Goal: Information Seeking & Learning: Find contact information

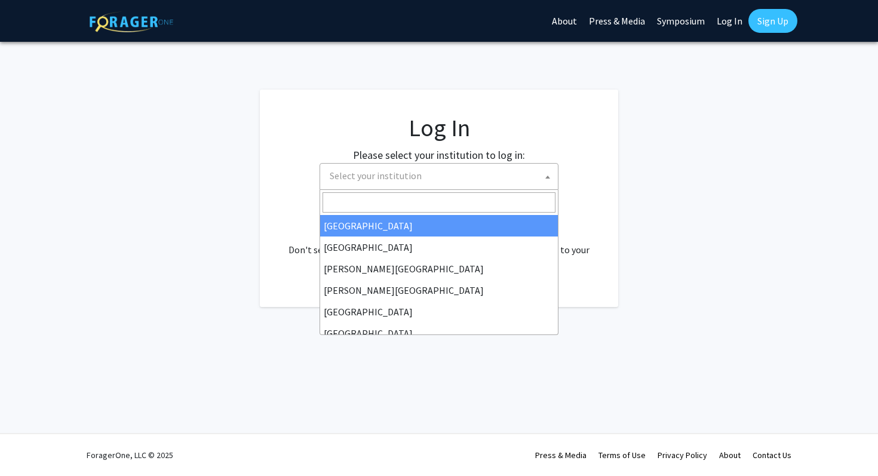
click at [543, 177] on span at bounding box center [547, 177] width 12 height 26
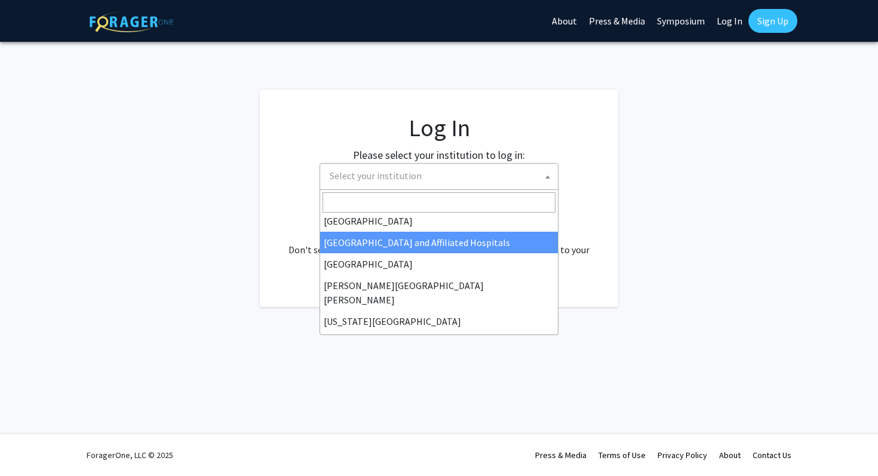
scroll to position [177, 0]
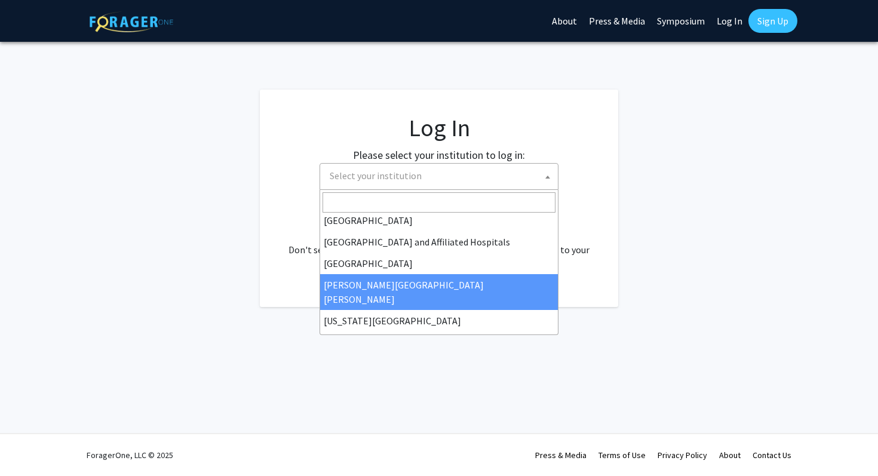
select select "1"
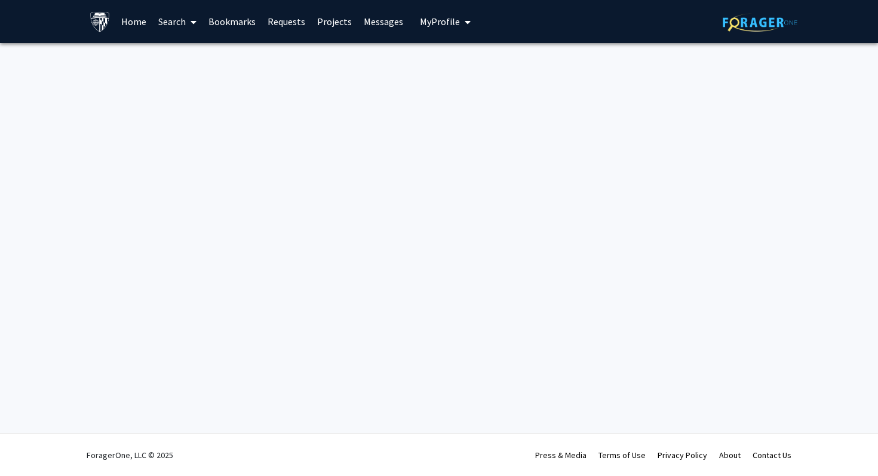
click at [423, 25] on span "My Profile" at bounding box center [440, 22] width 40 height 12
click at [444, 50] on fg-profile-picture at bounding box center [440, 62] width 24 height 26
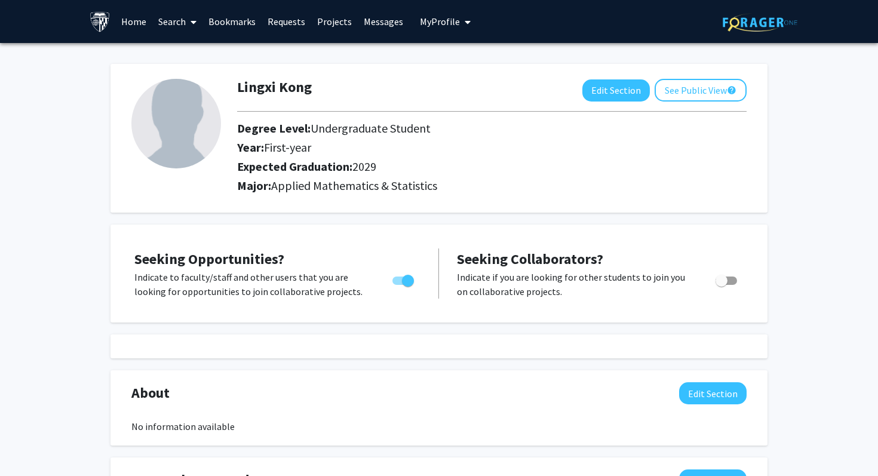
click at [450, 14] on button "My Profile" at bounding box center [445, 21] width 58 height 43
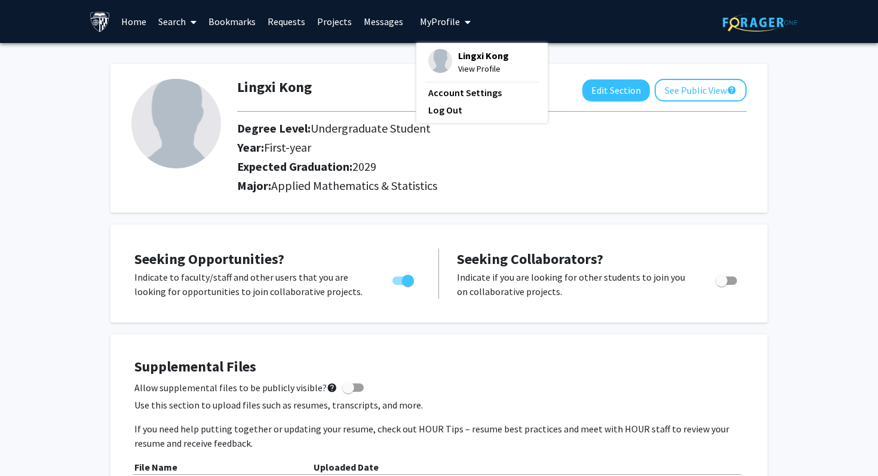
click at [373, 197] on div "Major: Applied Mathematics & Statistics" at bounding box center [491, 187] width 527 height 19
click at [146, 27] on link "Home" at bounding box center [133, 22] width 37 height 42
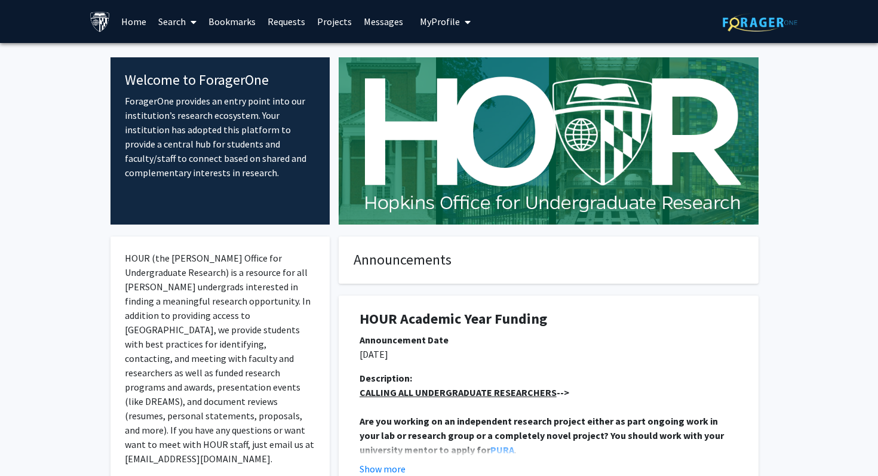
click at [174, 20] on link "Search" at bounding box center [177, 22] width 50 height 42
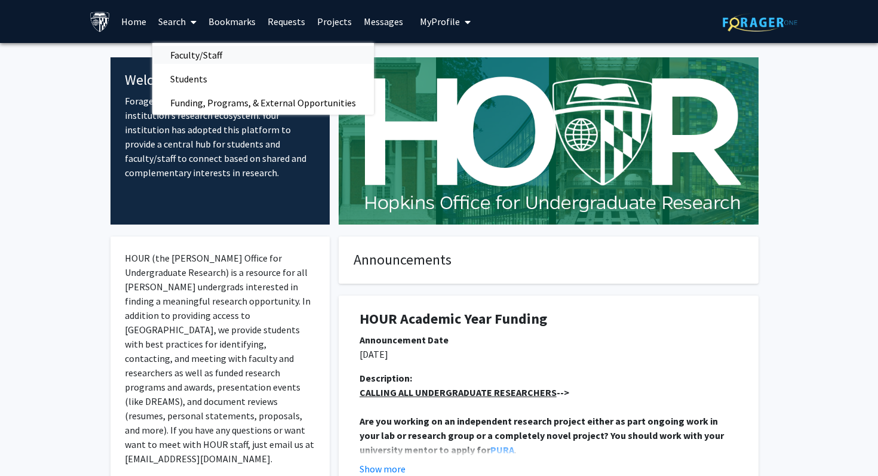
click at [196, 56] on span "Faculty/Staff" at bounding box center [196, 55] width 88 height 24
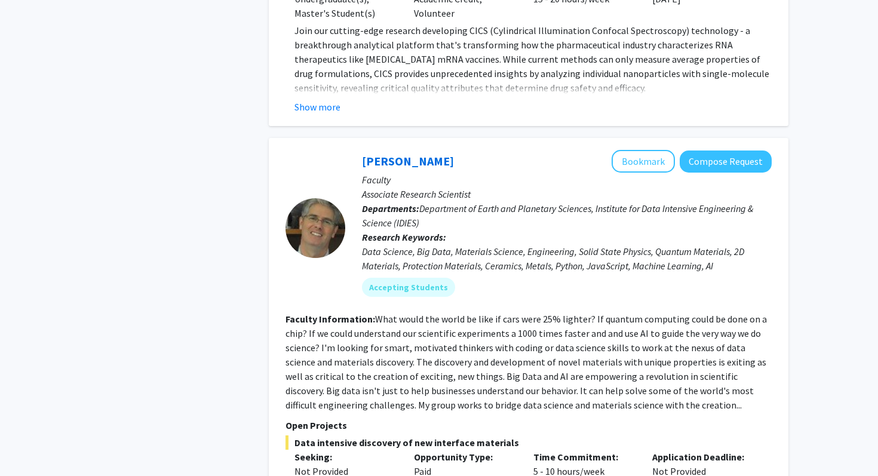
scroll to position [1095, 0]
click at [730, 170] on button "Compose Request" at bounding box center [725, 162] width 92 height 22
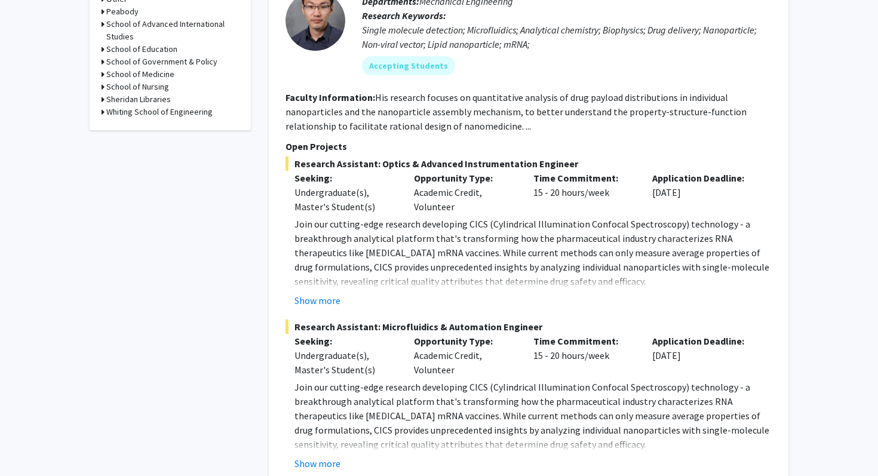
scroll to position [888, 0]
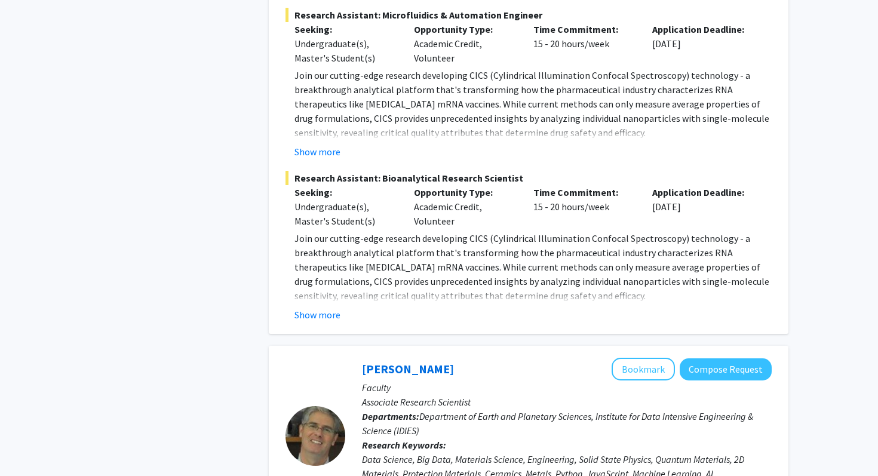
click at [640, 380] on p "Faculty" at bounding box center [567, 387] width 410 height 14
click at [645, 375] on button "Bookmark" at bounding box center [642, 369] width 63 height 23
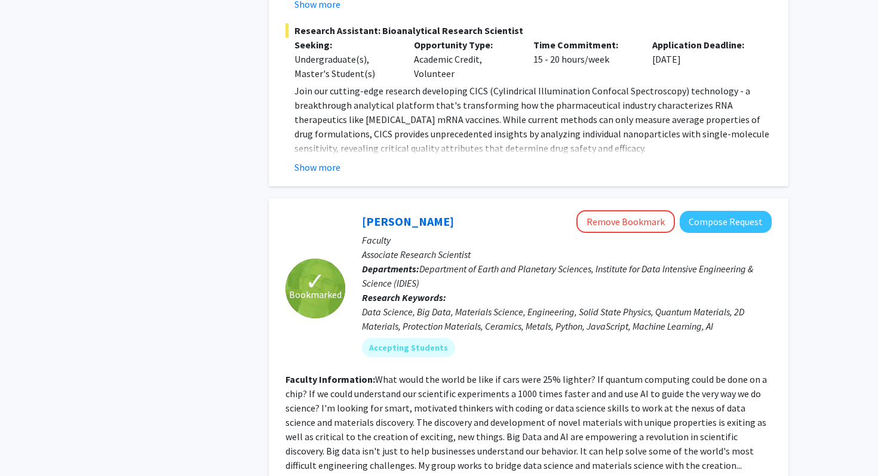
scroll to position [1071, 0]
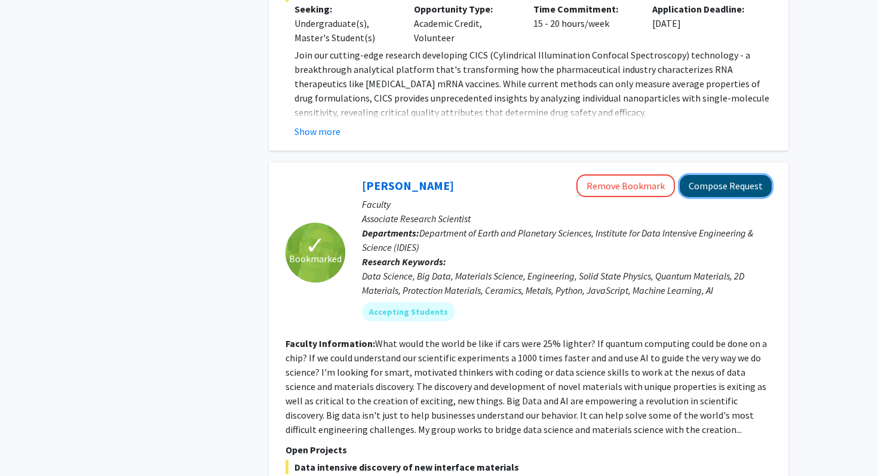
click at [747, 187] on button "Compose Request" at bounding box center [725, 186] width 92 height 22
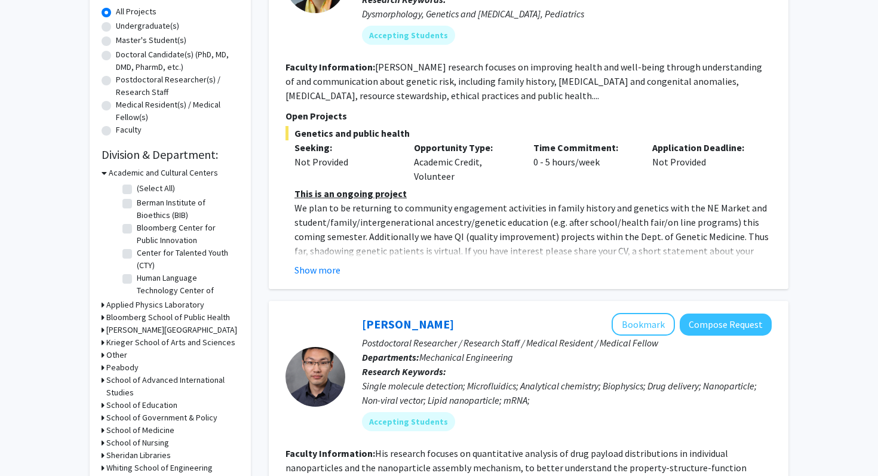
scroll to position [219, 0]
click at [156, 309] on h3 "Applied Physics Laboratory" at bounding box center [155, 306] width 98 height 13
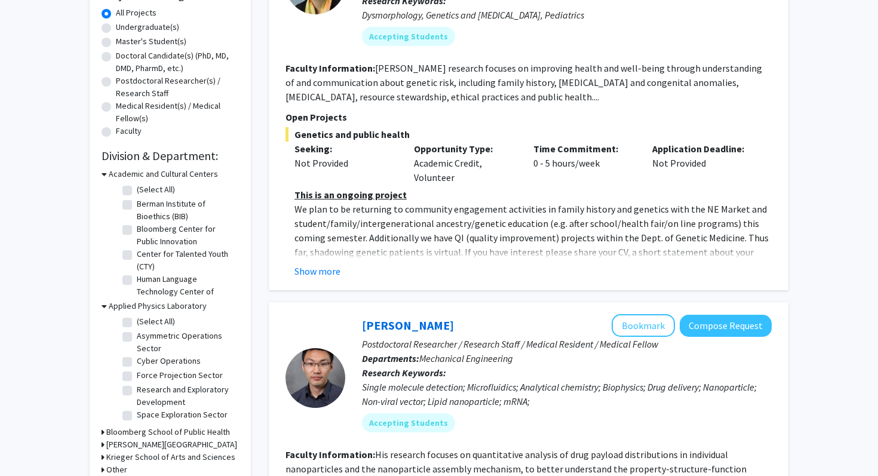
click at [156, 318] on label "(Select All)" at bounding box center [156, 321] width 38 height 13
click at [144, 318] on input "(Select All)" at bounding box center [141, 319] width 8 height 8
checkbox input "true"
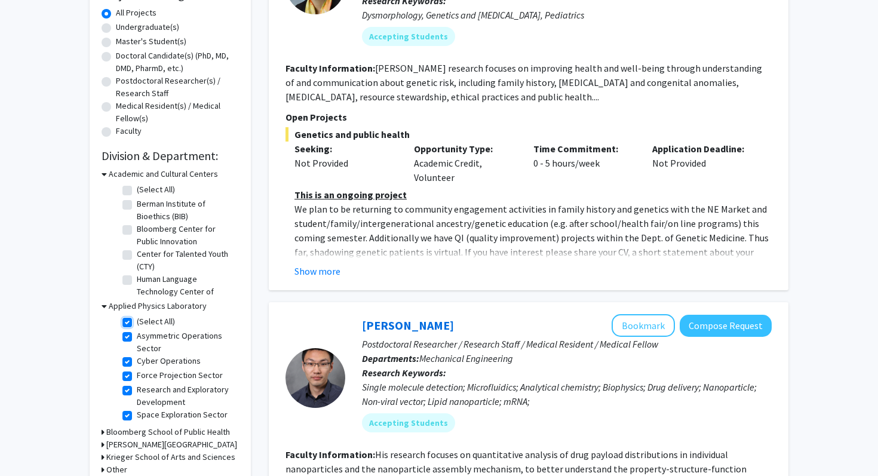
checkbox input "true"
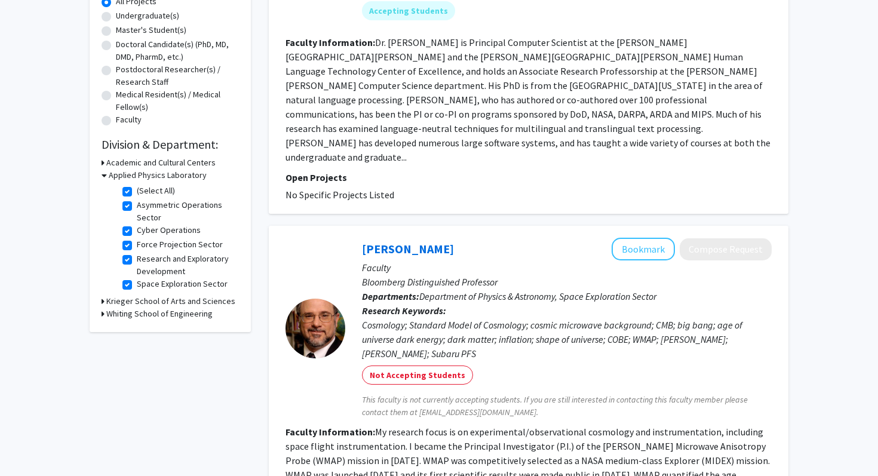
scroll to position [242, 0]
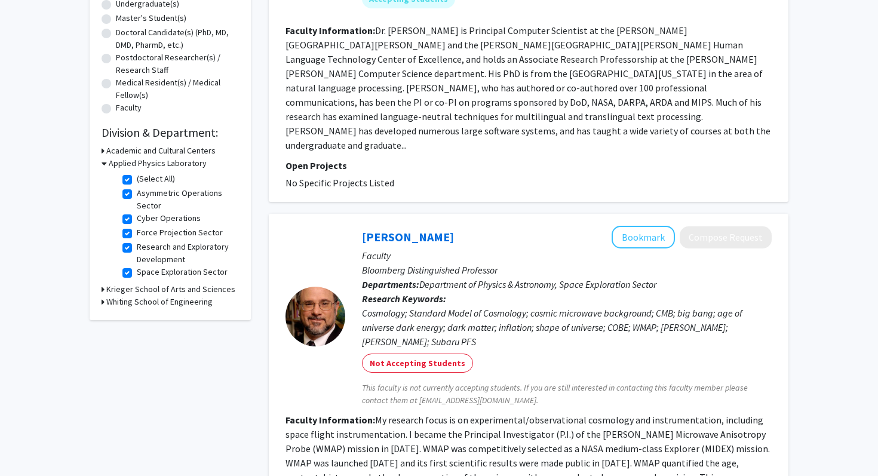
click at [167, 186] on fg-checkbox "(Select All) (Select All)" at bounding box center [178, 180] width 113 height 14
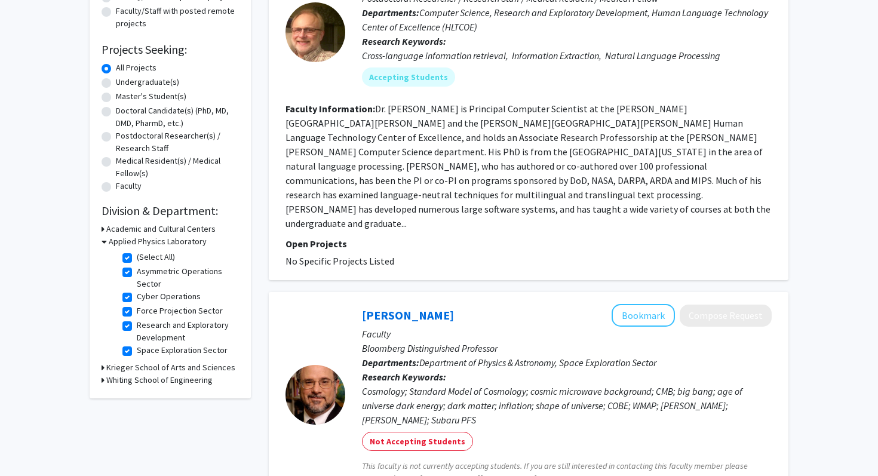
scroll to position [20, 0]
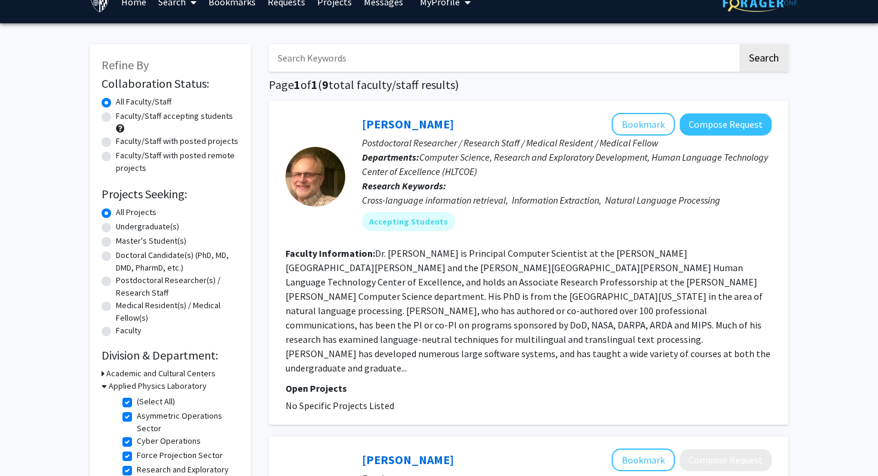
click at [137, 400] on label "(Select All)" at bounding box center [156, 401] width 38 height 13
click at [137, 400] on input "(Select All)" at bounding box center [141, 399] width 8 height 8
checkbox input "false"
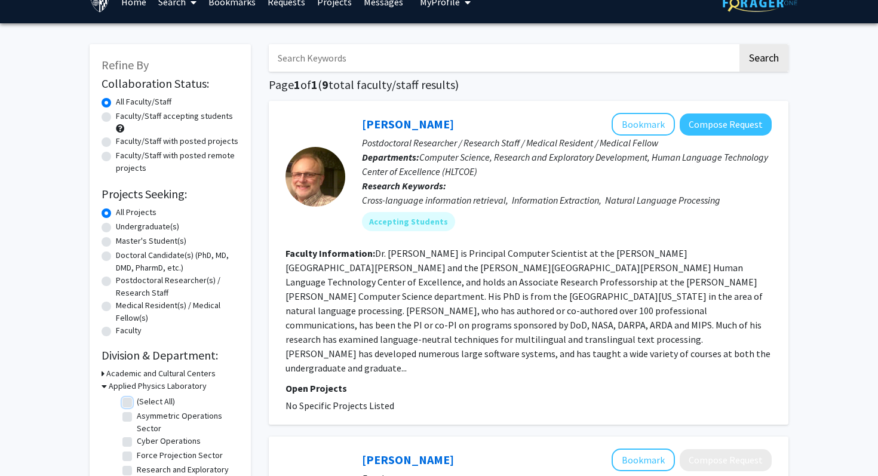
checkbox input "false"
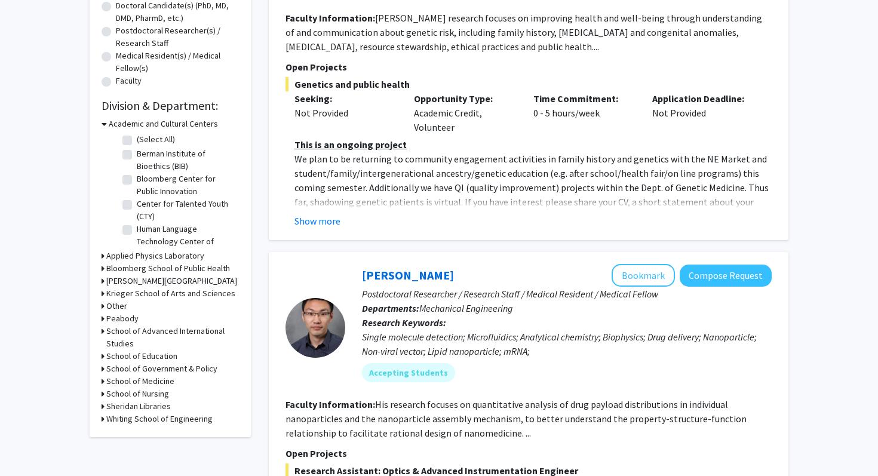
scroll to position [270, 0]
click at [124, 421] on h3 "Whiting School of Engineering" at bounding box center [159, 418] width 106 height 13
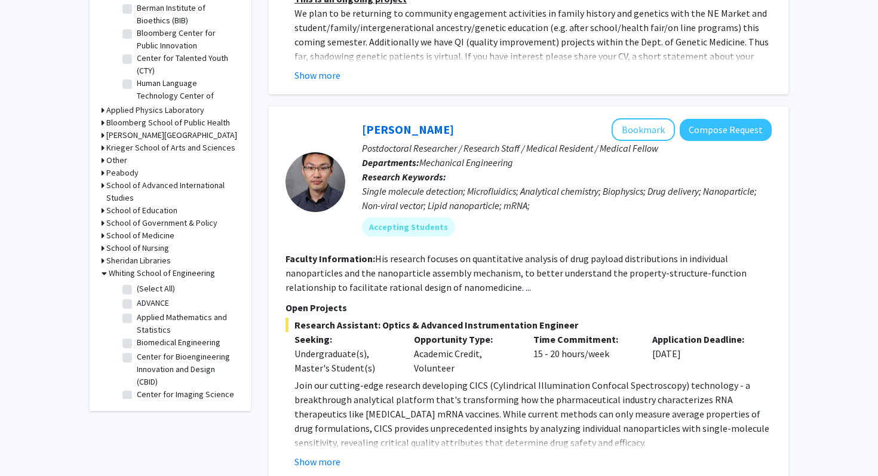
scroll to position [419, 0]
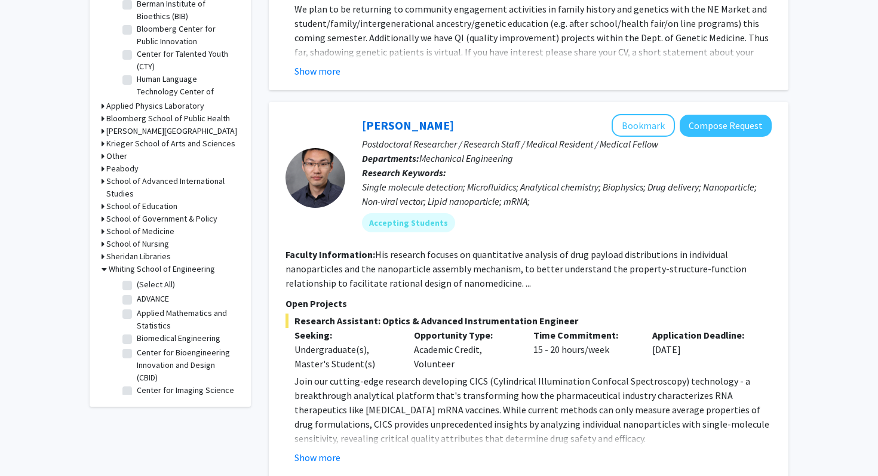
click at [154, 321] on label "Applied Mathematics and Statistics" at bounding box center [186, 319] width 99 height 25
click at [144, 315] on input "Applied Mathematics and Statistics" at bounding box center [141, 311] width 8 height 8
checkbox input "true"
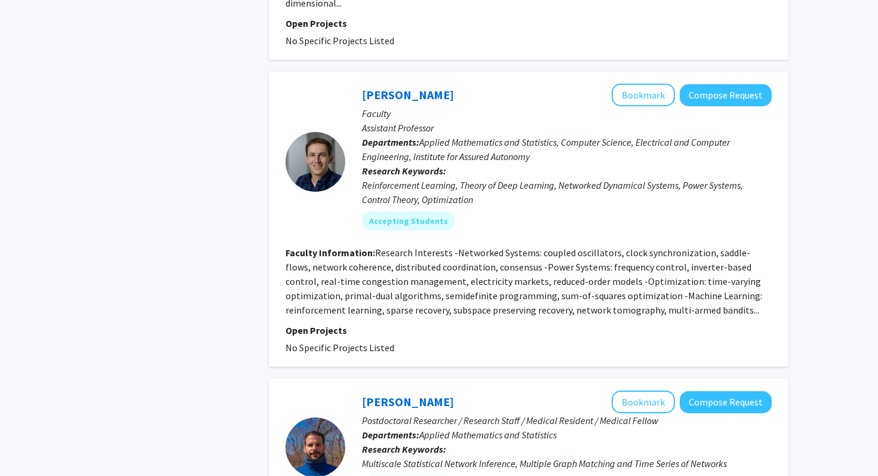
scroll to position [2060, 0]
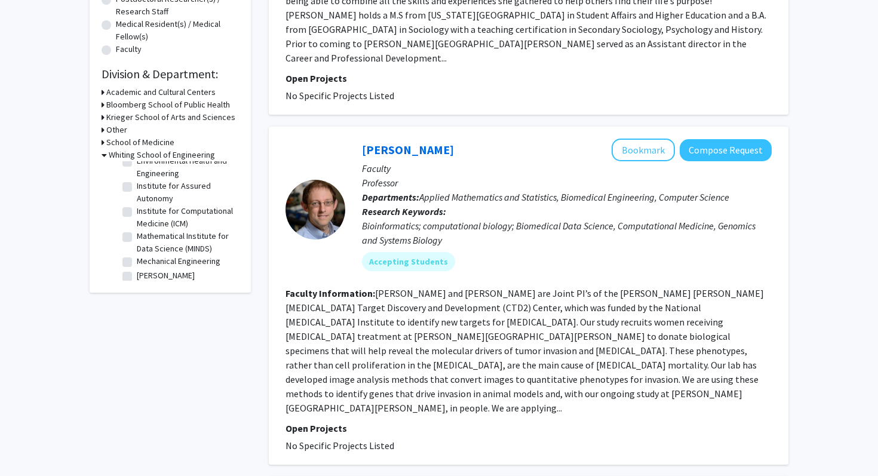
scroll to position [198, 0]
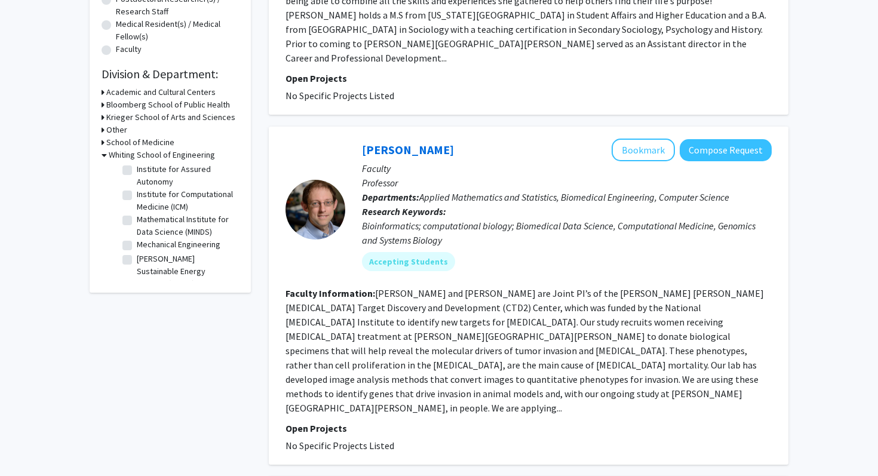
click at [168, 229] on label "Mathematical Institute for Data Science (MINDS)" at bounding box center [186, 225] width 99 height 25
click at [144, 221] on input "Mathematical Institute for Data Science (MINDS)" at bounding box center [141, 217] width 8 height 8
checkbox input "true"
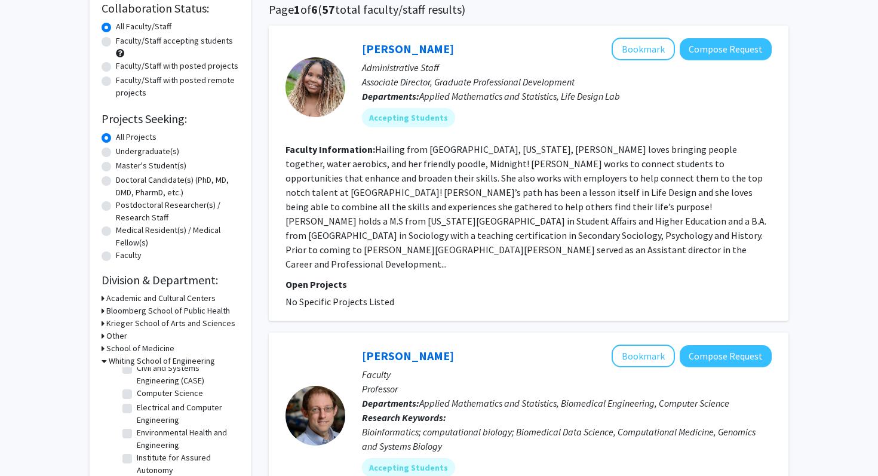
scroll to position [115, 0]
click at [146, 394] on label "Computer Science" at bounding box center [170, 394] width 66 height 13
click at [144, 394] on input "Computer Science" at bounding box center [141, 392] width 8 height 8
checkbox input "true"
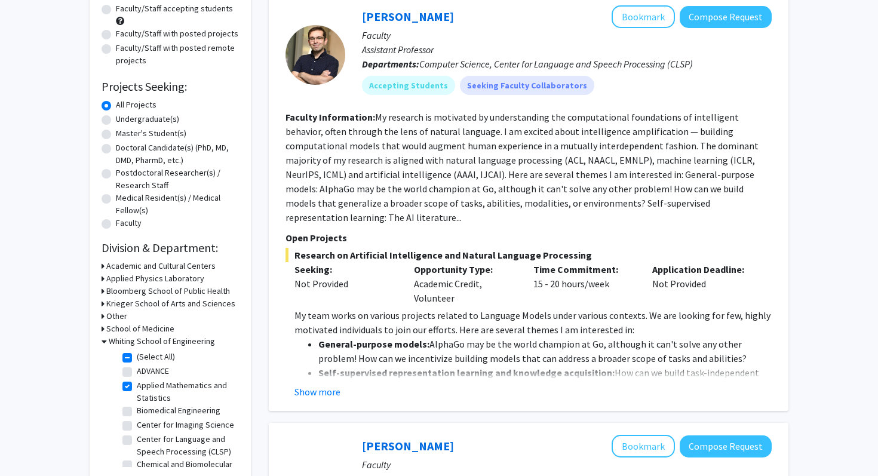
scroll to position [133, 0]
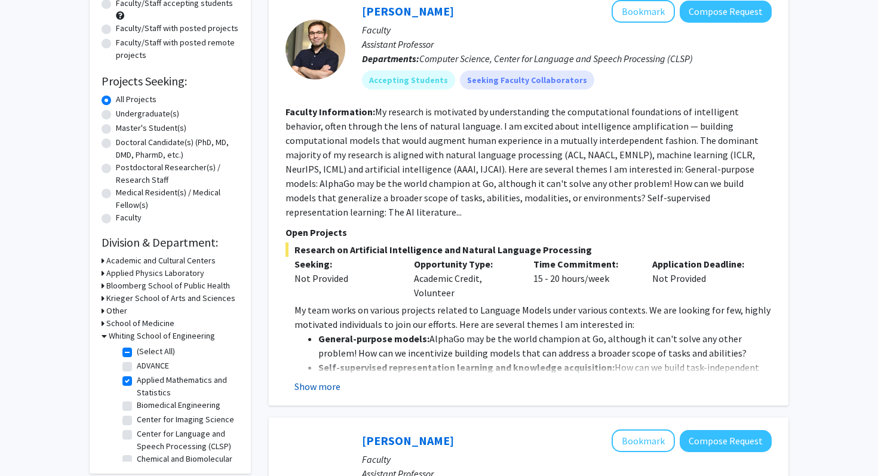
click at [301, 379] on button "Show more" at bounding box center [317, 386] width 46 height 14
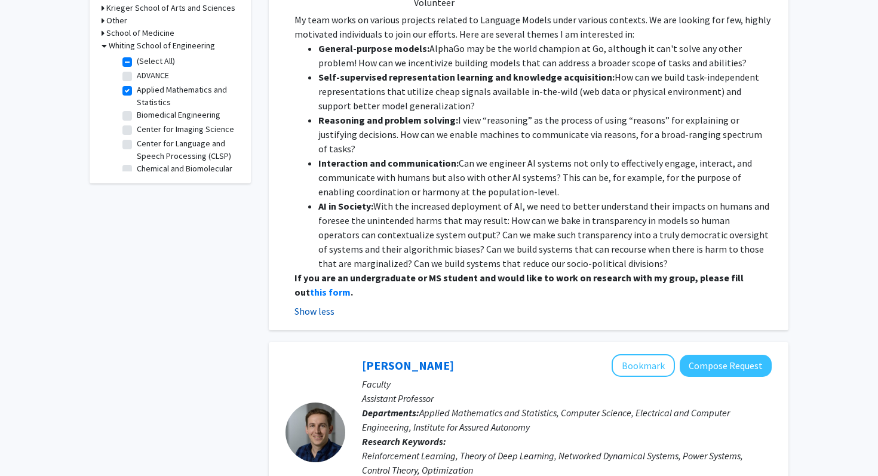
scroll to position [424, 0]
click at [310, 285] on strong "this form" at bounding box center [330, 291] width 41 height 12
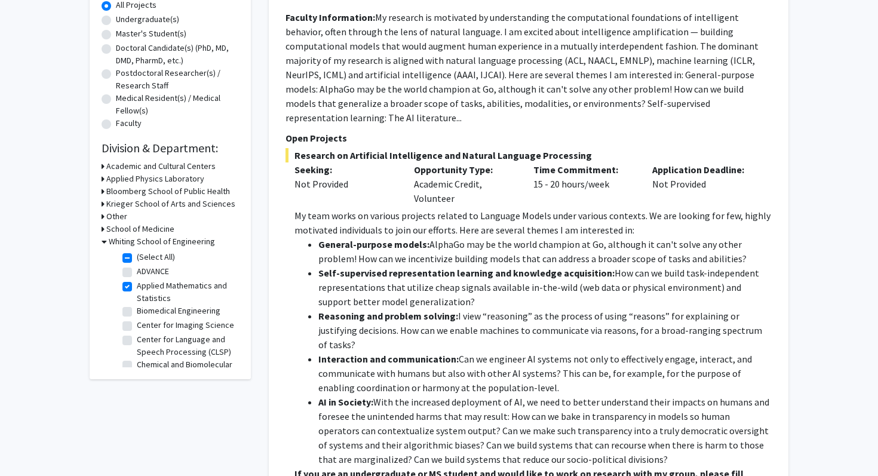
scroll to position [228, 0]
